Goal: Entertainment & Leisure: Consume media (video, audio)

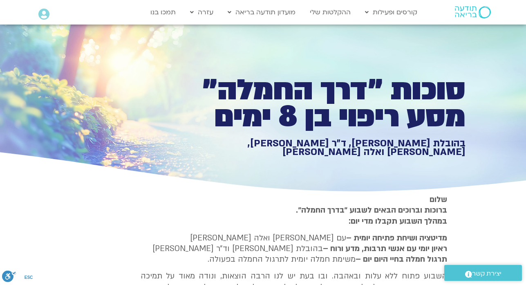
type input "1452.76"
type input "2465.266667"
type input "1081.16"
type input "1377.76"
type input "2465.266667"
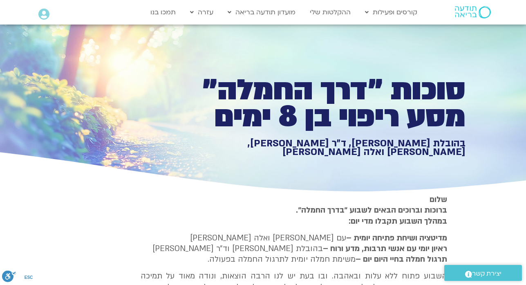
type input "1081.16"
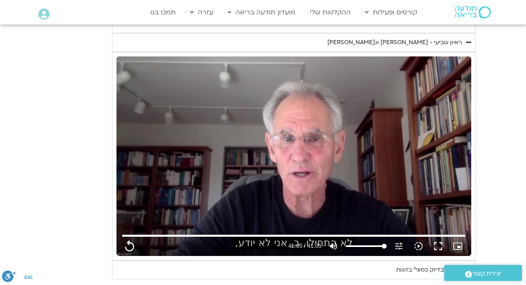
type input "1452.76"
type input "2465.266667"
type input "1081.16"
type input "1377.76"
type input "1452.76"
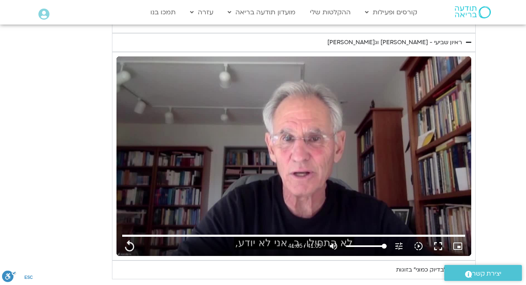
type input "2465.266667"
type input "1377.76"
type input "1452.76"
type input "2465.266667"
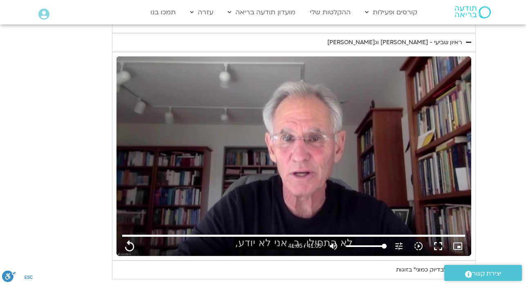
type input "1081.16"
type input "1377.76"
type input "1452.76"
type input "2465.266667"
type input "1081.16"
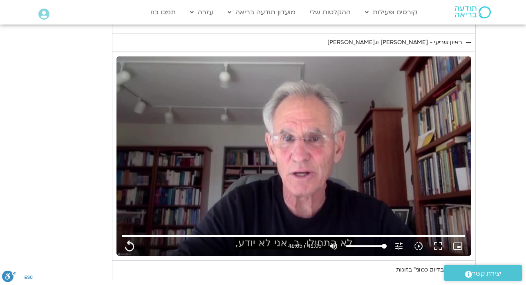
type input "1377.76"
type input "1081.16"
type input "1377.76"
type input "1452.76"
type input "2465.266667"
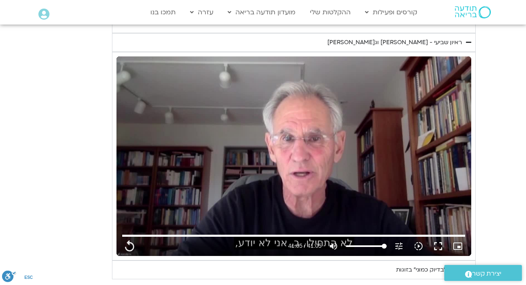
type input "1452.76"
type input "2465.266667"
type input "1081.16"
type input "1377.76"
type input "1452.76"
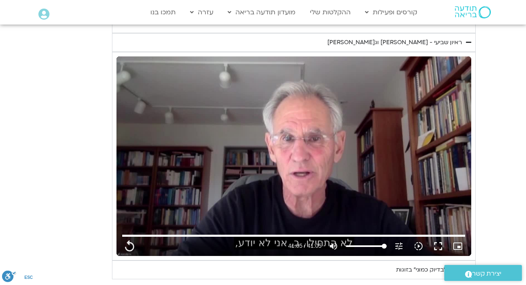
type input "2465.266667"
type input "1081.16"
type input "1377.76"
type input "1452.76"
type input "2465.266667"
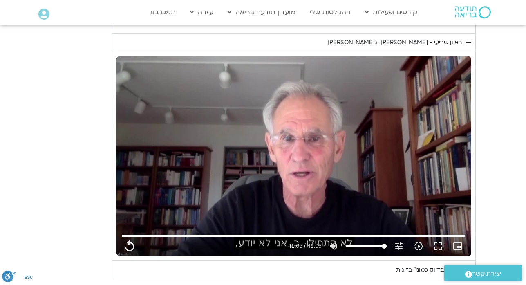
type input "1081.16"
type input "1377.76"
type input "1081.16"
type input "1377.76"
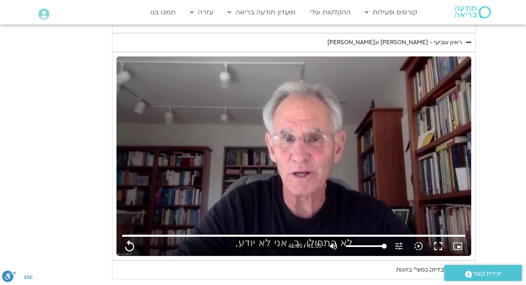
type input "1452.76"
type input "2465.266667"
type input "1452.76"
type input "2465.266667"
type input "1081.16"
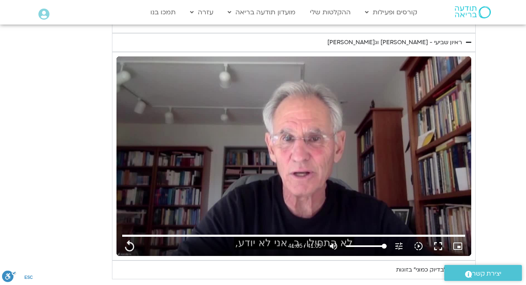
type input "1377.76"
type input "1081.16"
type input "1452.76"
type input "2465.266667"
type input "1377.76"
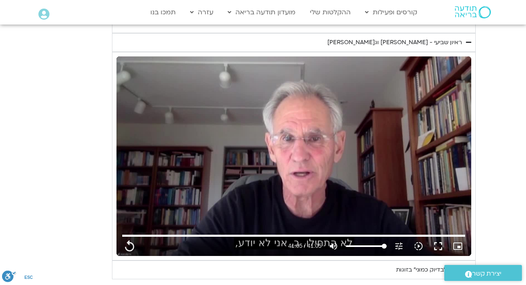
type input "1081.16"
type input "1377.76"
type input "1452.76"
type input "2465.266667"
type input "1081.16"
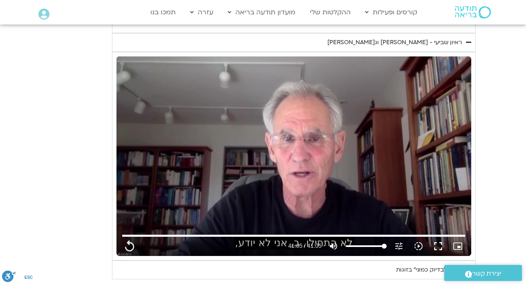
type input "1452.76"
type input "2465.266667"
type input "1377.76"
type input "1081.16"
type input "1377.76"
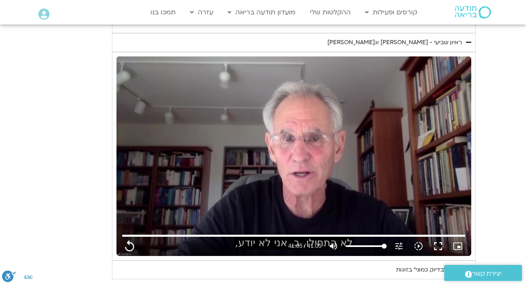
type input "1452.76"
type input "2465.266667"
type input "1081.16"
type input "1377.76"
type input "1452.76"
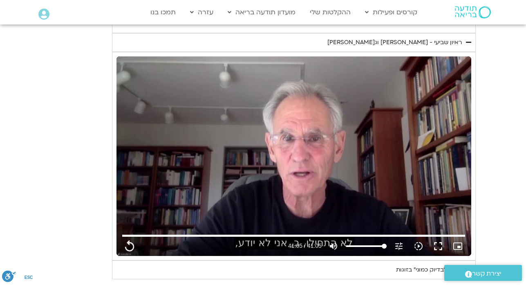
type input "2465.266667"
type input "1081.16"
type input "1377.76"
type input "1452.76"
type input "2465.266667"
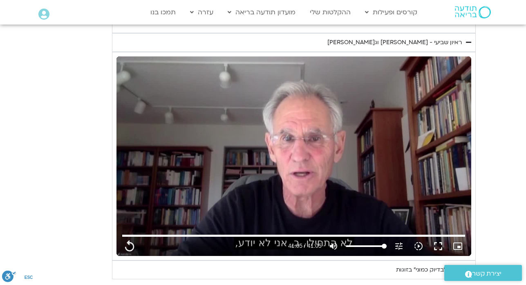
type input "1081.16"
type input "1377.76"
type input "1452.76"
type input "2465.266667"
type input "1081.16"
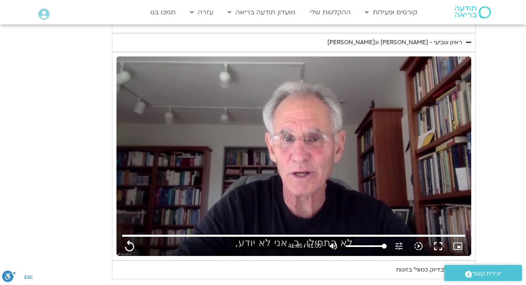
type input "1377.76"
type input "1452.76"
type input "2465.266667"
type input "1081.16"
type input "1377.76"
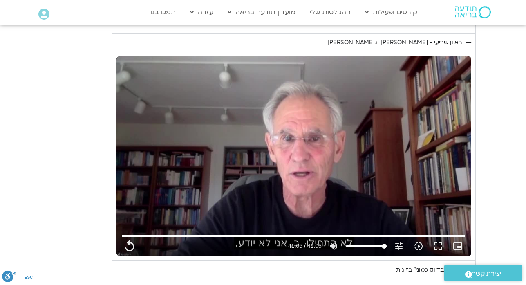
type input "1452.76"
type input "2465.266667"
type input "1081.16"
type input "1377.76"
type input "1452.76"
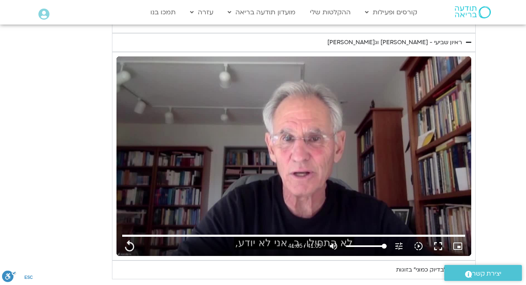
type input "2465.266667"
type input "1081.16"
type input "1377.76"
type input "1452.76"
type input "2465.266667"
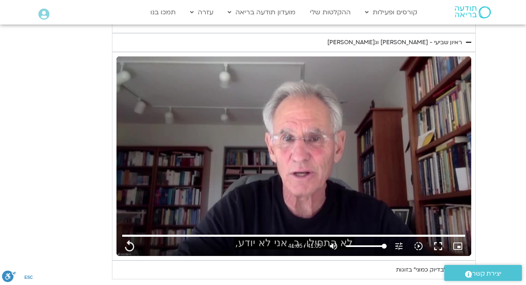
type input "1081.16"
type input "1377.76"
type input "1452.76"
type input "2465.266667"
type input "1081.16"
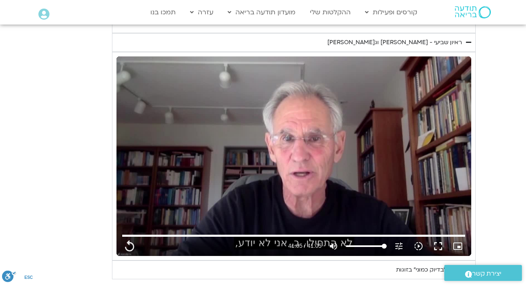
type input "1377.76"
type input "1452.76"
type input "2465.266667"
type input "1081.16"
type input "1377.76"
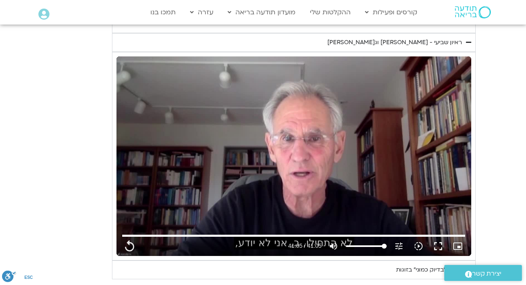
type input "1452.76"
type input "2465.266667"
type input "1081.16"
type input "1377.76"
type input "1452.76"
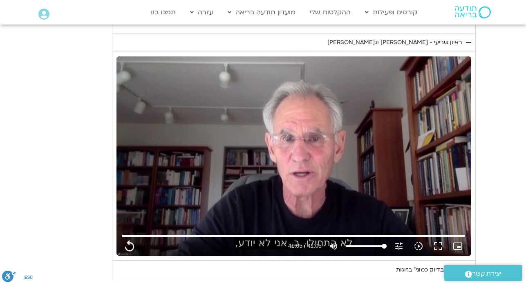
type input "2465.266667"
type input "1081.16"
type input "1377.76"
type input "1452.76"
type input "2465.266667"
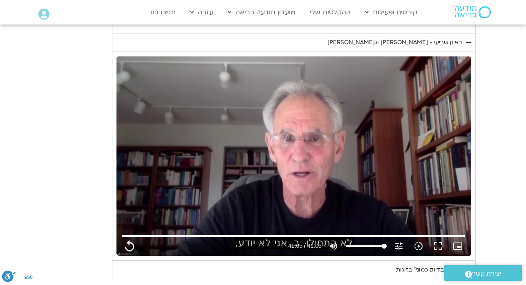
type input "1081.16"
type input "1377.76"
type input "1452.76"
type input "2465.266667"
type input "1081.16"
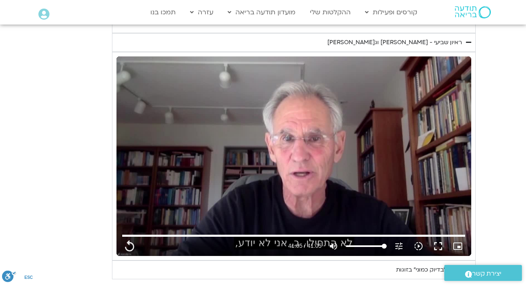
type input "1377.76"
type input "1452.76"
type input "2465.266667"
type input "1081.16"
type input "1377.76"
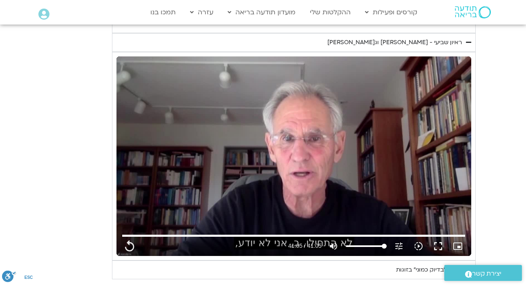
type input "1452.76"
type input "2465.266667"
type input "1081.16"
type input "1377.76"
type input "1452.76"
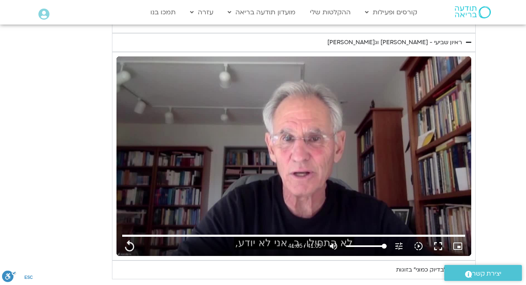
type input "2465.266667"
type input "1081.16"
type input "1377.76"
type input "1452.76"
type input "2465.266667"
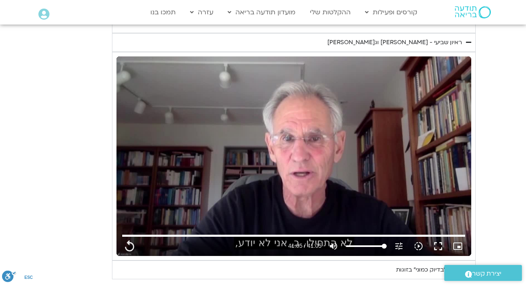
type input "1081.16"
type input "1377.76"
type input "1452.76"
type input "2465.266667"
type input "1081.16"
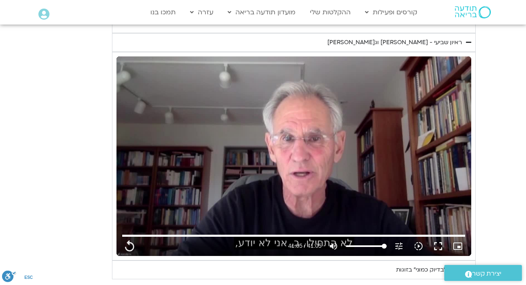
type input "1377.76"
type input "1452.76"
type input "2465.266667"
type input "1081.16"
type input "1377.76"
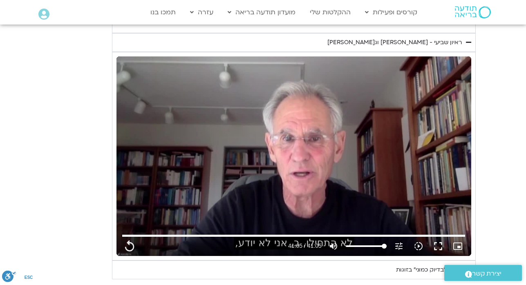
type input "1452.76"
type input "2465.266667"
type input "1081.16"
type input "1377.76"
type input "1452.76"
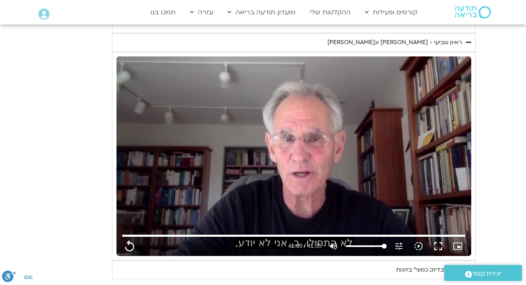
type input "2465.266667"
type input "1081.16"
type input "1377.76"
type input "1452.76"
type input "2465.266667"
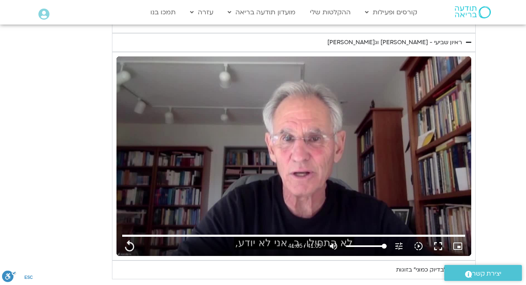
type input "1081.16"
type input "1377.76"
type input "1452.76"
type input "2465.266667"
type input "1081.16"
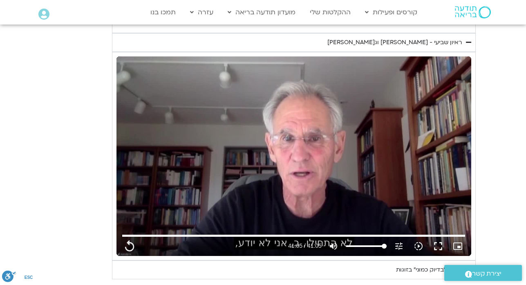
type input "1377.76"
type input "1452.76"
type input "2465.266667"
type input "1081.16"
type input "1377.76"
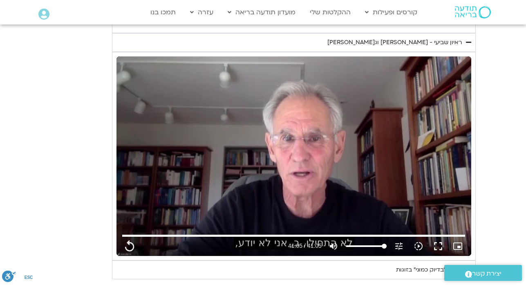
type input "1452.76"
type input "2465.266667"
type input "1081.16"
type input "1377.76"
type input "1452.76"
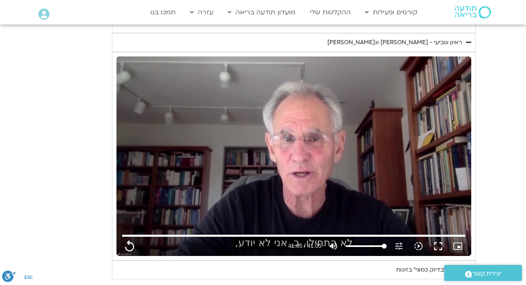
type input "2465.266667"
type input "1081.16"
type input "1377.76"
type input "1452.76"
type input "2465.266667"
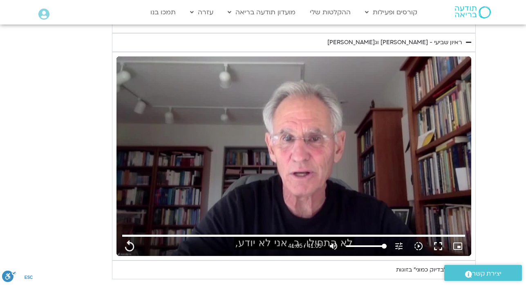
type input "1081.16"
type input "1377.76"
type input "1452.76"
type input "2465.266667"
type input "1081.16"
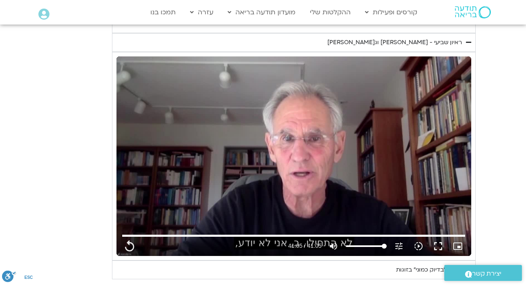
type input "1377.76"
type input "1452.76"
type input "2465.266667"
type input "1081.16"
type input "1377.76"
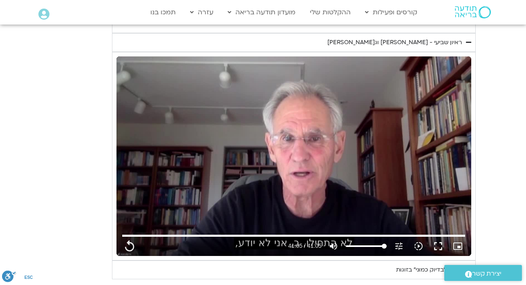
type input "1452.76"
type input "2465.266667"
type input "1081.16"
type input "1377.76"
type input "1452.76"
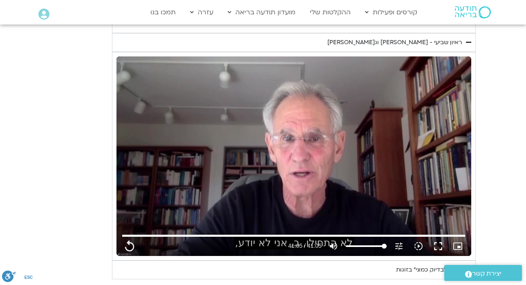
type input "2465.266667"
type input "1081.16"
type input "1377.76"
type input "1452.76"
type input "2465.266667"
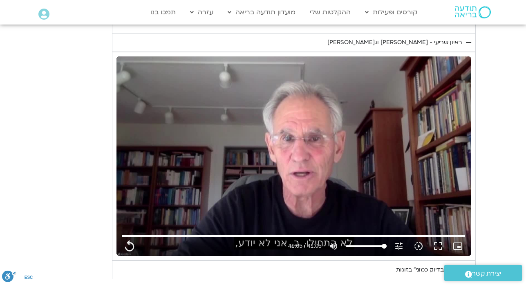
type input "1081.16"
type input "1377.76"
type input "1452.76"
type input "2465.266667"
type input "1081.16"
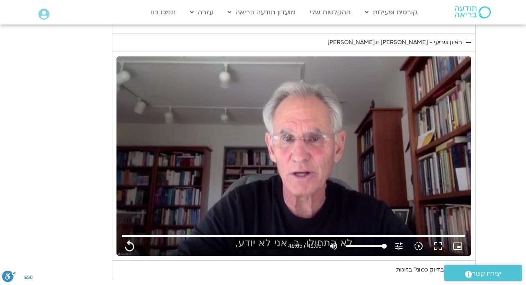
type input "1377.76"
type input "1452.76"
type input "2465.266667"
type input "1081.16"
type input "1377.76"
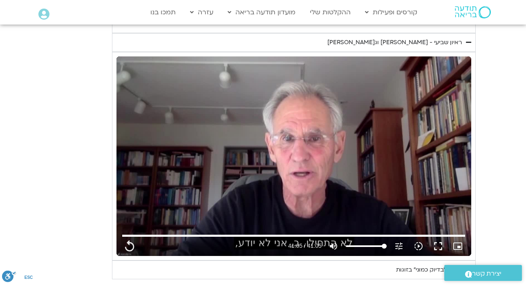
type input "1452.76"
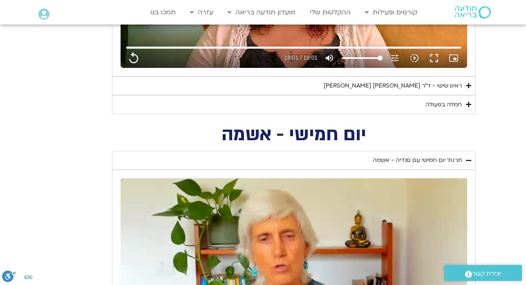
scroll to position [1069, 0]
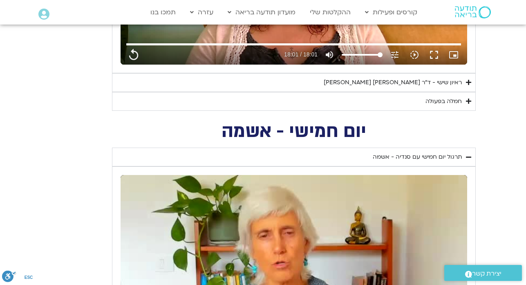
click at [415, 84] on div "ראיון שישי - ד"ר [PERSON_NAME] [PERSON_NAME]" at bounding box center [393, 83] width 138 height 10
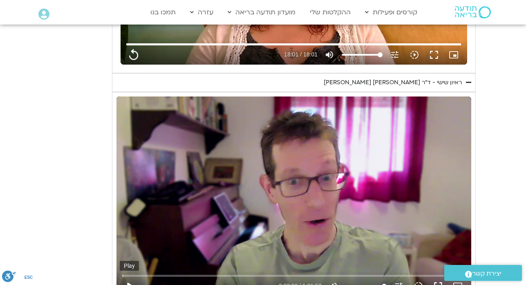
click at [128, 284] on button "play_arrow" at bounding box center [130, 286] width 20 height 20
drag, startPoint x: 128, startPoint y: 284, endPoint x: 193, endPoint y: 245, distance: 75.5
click at [193, 245] on div "Skip Ad pause 0:00:00 / 1:01:52 volume_up Mute tune Resolution Auto 720p slow_m…" at bounding box center [293, 195] width 355 height 199
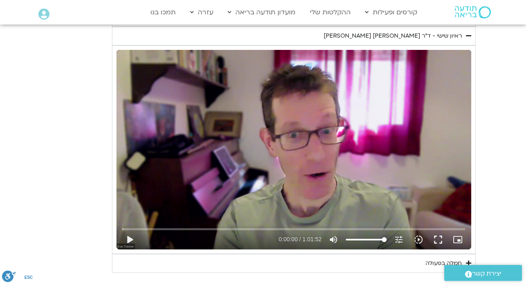
scroll to position [1118, 0]
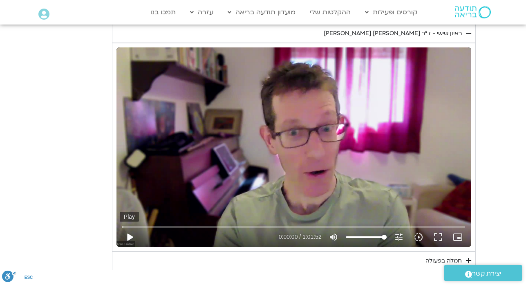
click at [130, 239] on button "play_arrow" at bounding box center [130, 237] width 20 height 20
